Goal: Transaction & Acquisition: Purchase product/service

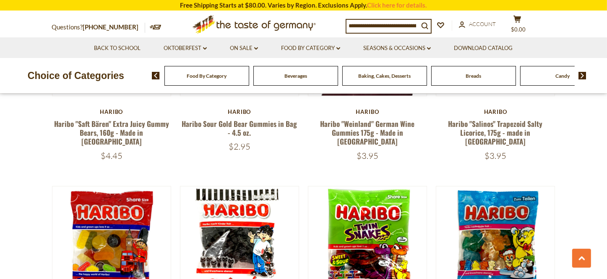
scroll to position [931, 0]
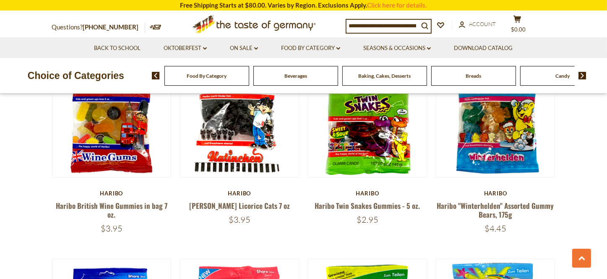
click at [385, 26] on input at bounding box center [383, 26] width 72 height 12
type input "******"
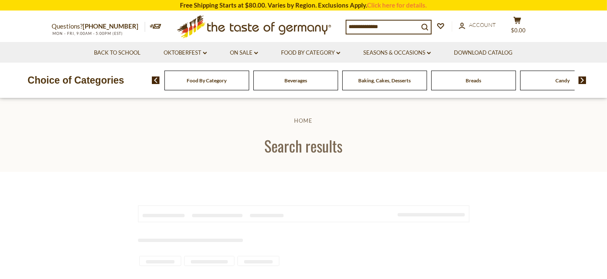
type input "******"
